Goal: Information Seeking & Learning: Learn about a topic

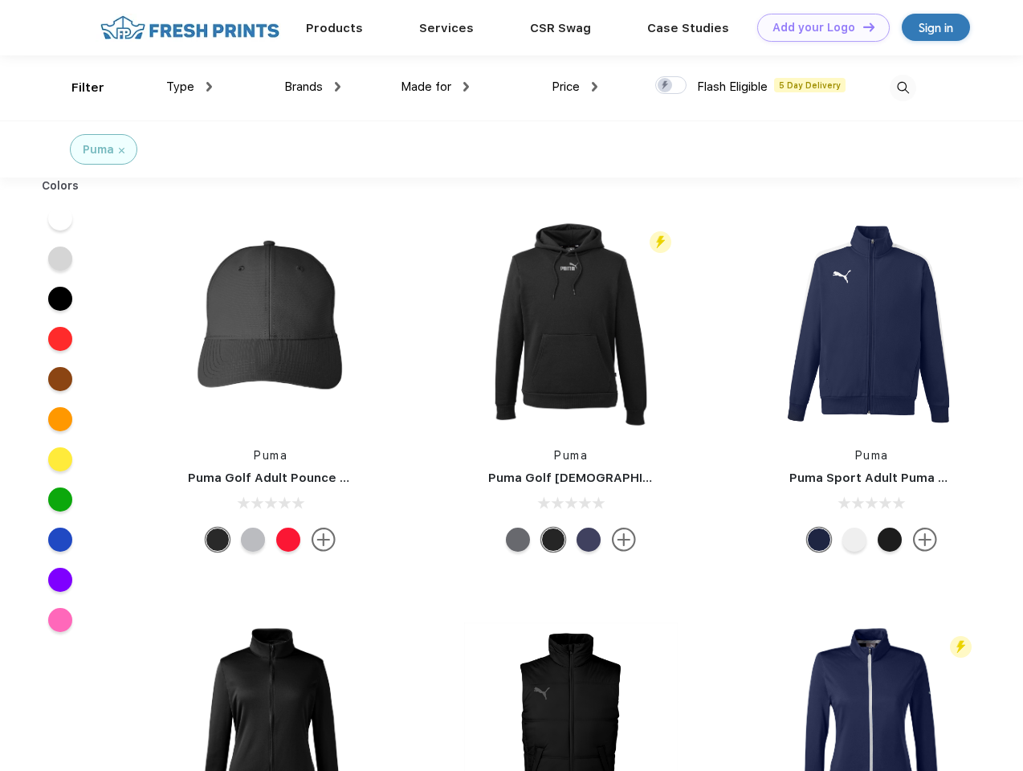
scroll to position [1, 0]
click at [817, 27] on link "Add your Logo Design Tool" at bounding box center [823, 28] width 132 height 28
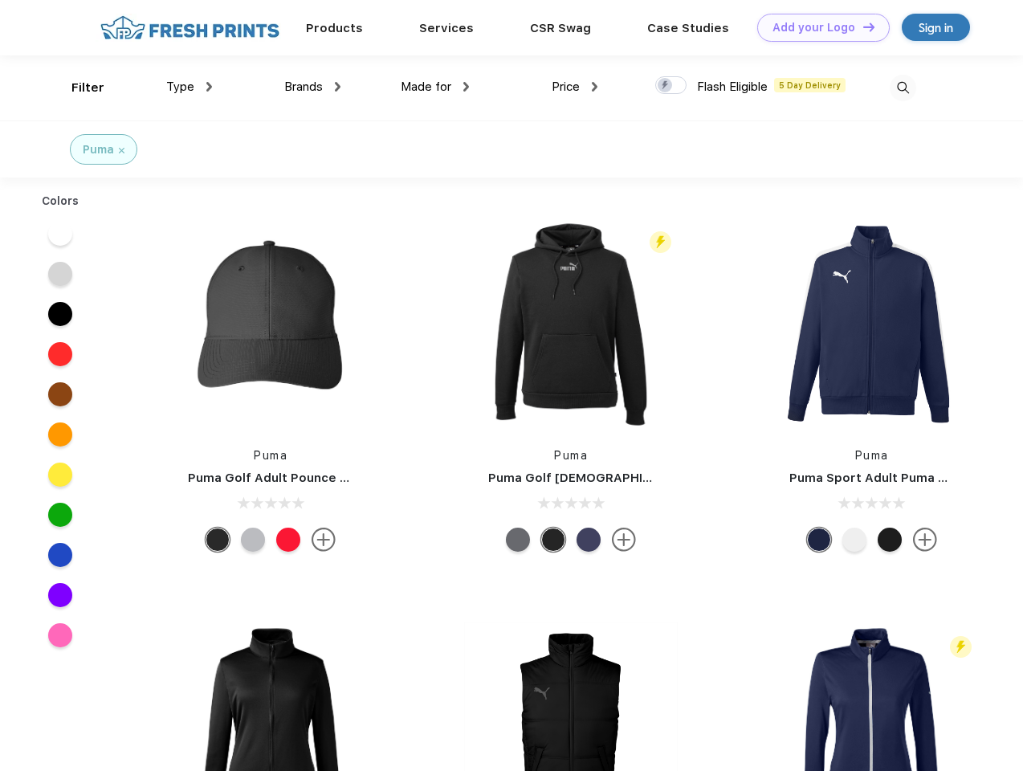
click at [0, 0] on div "Design Tool" at bounding box center [0, 0] width 0 height 0
click at [861, 26] on link "Add your Logo Design Tool" at bounding box center [823, 28] width 132 height 28
click at [77, 88] on div "Filter" at bounding box center [87, 88] width 33 height 18
click at [189, 87] on span "Type" at bounding box center [180, 86] width 28 height 14
click at [312, 87] on span "Brands" at bounding box center [303, 86] width 39 height 14
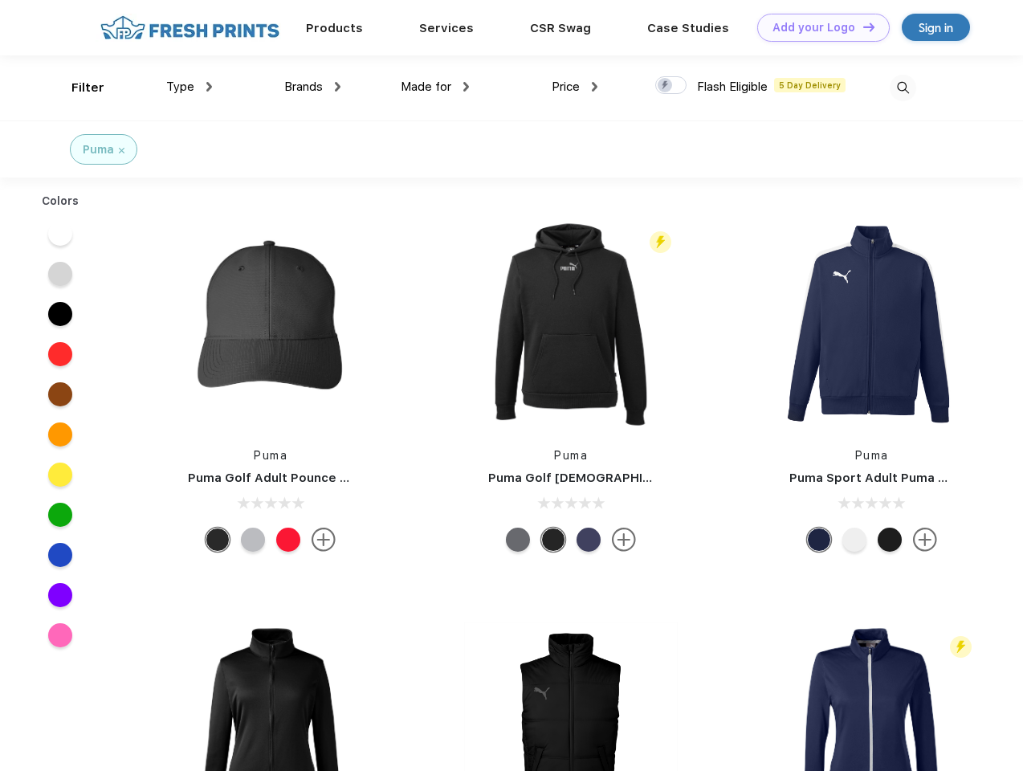
click at [435, 87] on span "Made for" at bounding box center [426, 86] width 51 height 14
click at [575, 87] on span "Price" at bounding box center [566, 86] width 28 height 14
click at [671, 86] on div at bounding box center [670, 85] width 31 height 18
click at [666, 86] on input "checkbox" at bounding box center [660, 80] width 10 height 10
click at [902, 88] on img at bounding box center [903, 88] width 26 height 26
